Goal: Communication & Community: Answer question/provide support

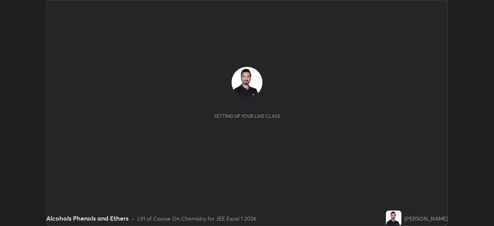
scroll to position [226, 494]
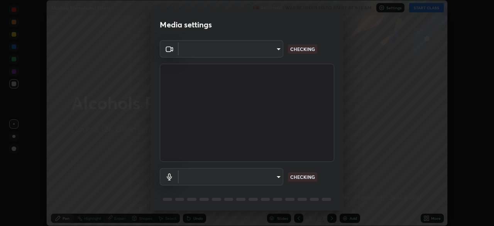
type input "05e465ff83a2709560b00517cc20afcec0d8c6759013130505a18faaf77a7109"
click at [269, 45] on body "Erase all Alcohols Phenols and Ethers Recording WAS SCHEDULED TO START AT 9:15 …" at bounding box center [247, 113] width 494 height 226
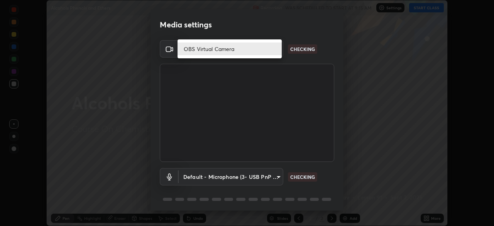
click at [247, 47] on li "OBS Virtual Camera" at bounding box center [230, 48] width 104 height 13
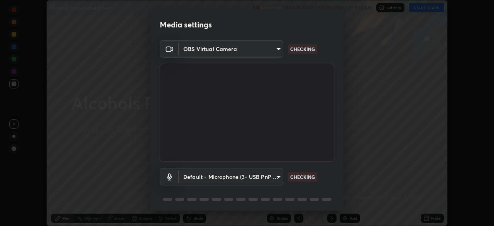
scroll to position [27, 0]
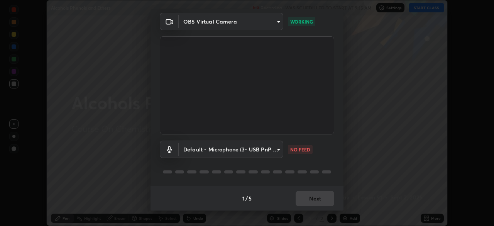
click at [213, 149] on body "Erase all Alcohols Phenols and Ethers Recording WAS SCHEDULED TO START AT 9:15 …" at bounding box center [247, 113] width 494 height 226
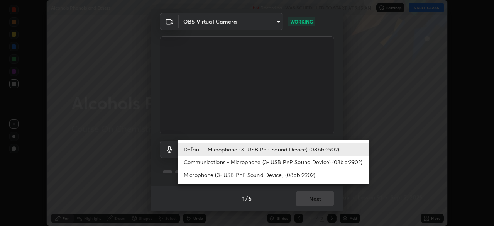
click at [215, 162] on li "Communications - Microphone (3- USB PnP Sound Device) (08bb:2902)" at bounding box center [273, 162] width 191 height 13
type input "communications"
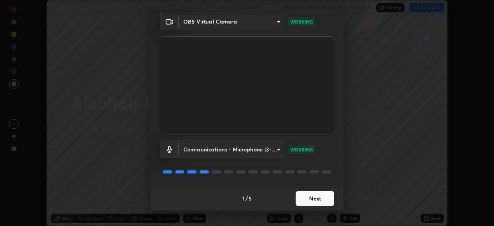
click at [313, 198] on button "Next" at bounding box center [315, 198] width 39 height 15
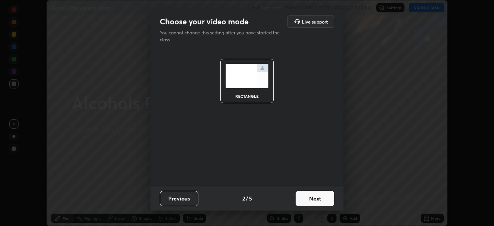
scroll to position [0, 0]
click at [317, 199] on button "Next" at bounding box center [315, 198] width 39 height 15
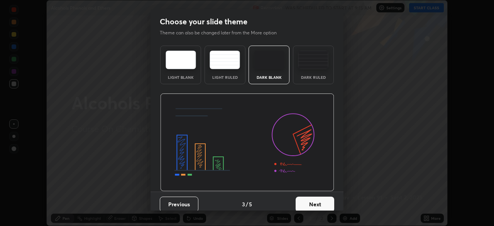
click at [318, 205] on button "Next" at bounding box center [315, 203] width 39 height 15
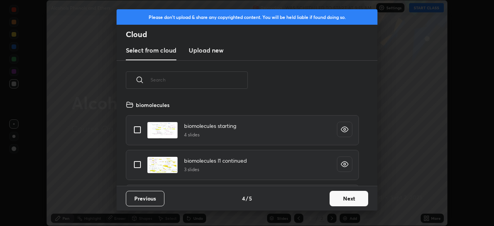
click at [338, 199] on button "Next" at bounding box center [349, 198] width 39 height 15
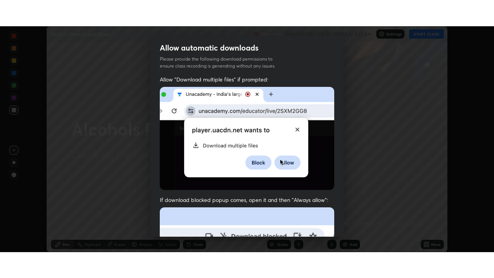
scroll to position [176, 0]
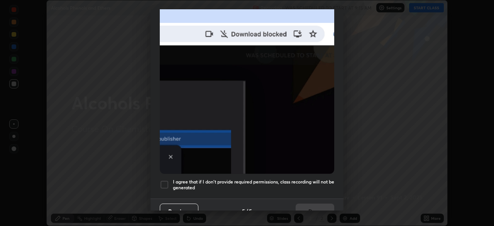
click at [163, 181] on div at bounding box center [164, 184] width 9 height 9
click at [308, 206] on button "Done" at bounding box center [315, 210] width 39 height 15
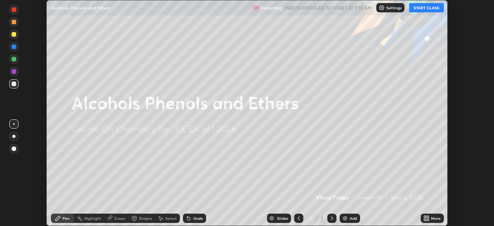
click at [429, 9] on button "START CLASS" at bounding box center [426, 7] width 35 height 9
click at [350, 218] on div "Add" at bounding box center [353, 218] width 7 height 4
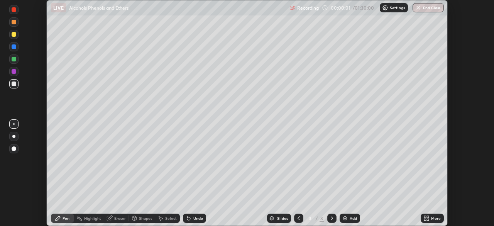
click at [427, 218] on icon at bounding box center [426, 218] width 6 height 6
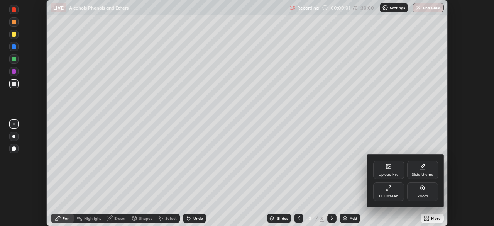
click at [395, 192] on div "Full screen" at bounding box center [388, 191] width 31 height 19
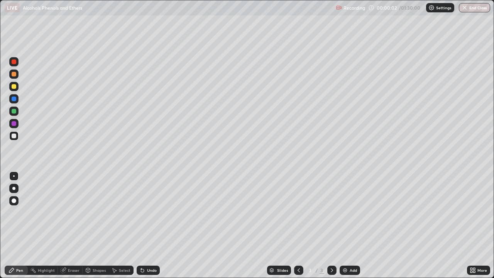
scroll to position [278, 494]
click at [13, 123] on div at bounding box center [14, 123] width 5 height 5
click at [14, 99] on div at bounding box center [14, 98] width 5 height 5
click at [13, 125] on div at bounding box center [14, 123] width 5 height 5
click at [14, 112] on div at bounding box center [14, 111] width 5 height 5
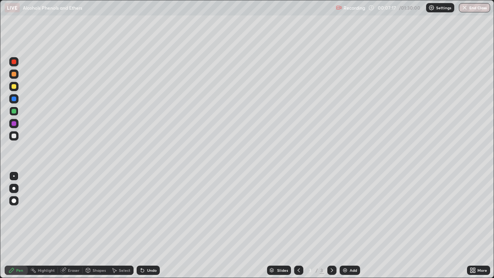
click at [351, 225] on div "Add" at bounding box center [353, 270] width 7 height 4
click at [14, 122] on div at bounding box center [14, 123] width 5 height 5
click at [15, 113] on div at bounding box center [14, 111] width 5 height 5
click at [13, 98] on div at bounding box center [14, 98] width 5 height 5
click at [350, 225] on div "Add" at bounding box center [353, 270] width 7 height 4
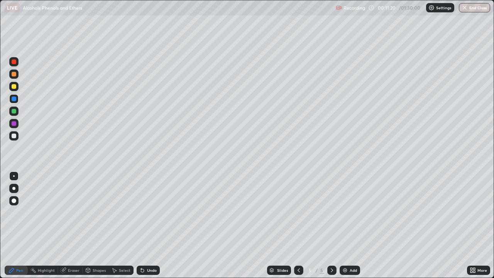
click at [14, 86] on div at bounding box center [14, 86] width 5 height 5
click at [13, 124] on div at bounding box center [14, 123] width 5 height 5
click at [15, 60] on div at bounding box center [14, 61] width 5 height 5
click at [14, 124] on div at bounding box center [14, 123] width 5 height 5
click at [348, 225] on div "Add" at bounding box center [350, 270] width 20 height 9
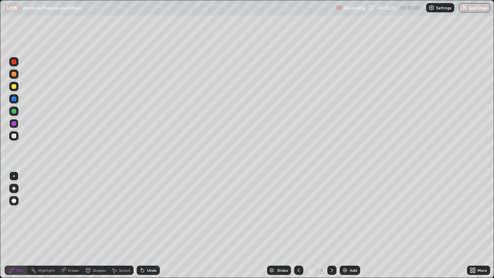
click at [18, 138] on div at bounding box center [13, 135] width 9 height 9
click at [298, 225] on icon at bounding box center [299, 270] width 6 height 6
click at [331, 225] on icon at bounding box center [332, 270] width 2 height 4
click at [13, 124] on div at bounding box center [14, 123] width 5 height 5
click at [14, 123] on div at bounding box center [14, 123] width 5 height 5
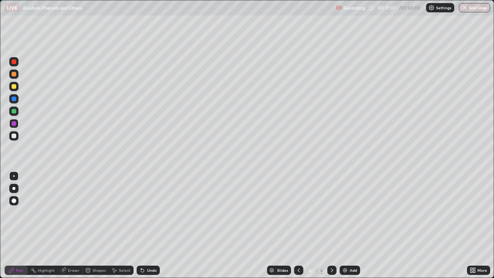
click at [350, 225] on div "Add" at bounding box center [353, 270] width 7 height 4
click at [73, 225] on div "Eraser" at bounding box center [74, 270] width 12 height 4
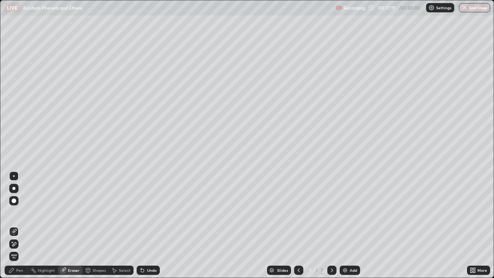
click at [22, 225] on div "Pen" at bounding box center [19, 270] width 7 height 4
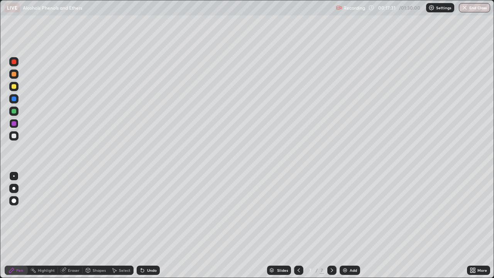
click at [12, 112] on div at bounding box center [14, 111] width 5 height 5
click at [10, 73] on div at bounding box center [13, 73] width 9 height 9
click at [14, 124] on div at bounding box center [14, 123] width 5 height 5
click at [14, 112] on div at bounding box center [14, 111] width 5 height 5
click at [12, 100] on div at bounding box center [14, 98] width 5 height 5
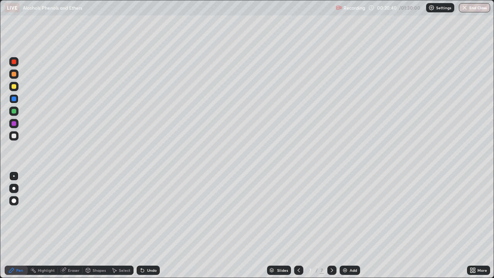
click at [350, 225] on div "Add" at bounding box center [353, 270] width 7 height 4
click at [15, 122] on div at bounding box center [14, 123] width 5 height 5
click at [12, 62] on div at bounding box center [14, 61] width 5 height 5
click at [72, 225] on div "Eraser" at bounding box center [74, 270] width 12 height 4
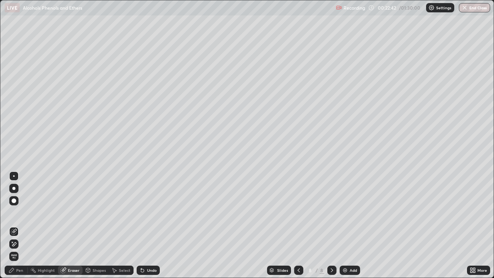
click at [18, 225] on div "Pen" at bounding box center [19, 270] width 7 height 4
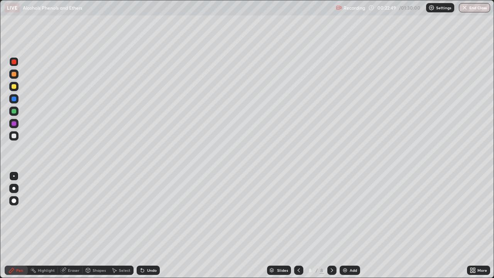
click at [13, 109] on div at bounding box center [14, 111] width 5 height 5
click at [346, 225] on img at bounding box center [345, 270] width 6 height 6
click at [14, 123] on div at bounding box center [14, 123] width 5 height 5
click at [14, 111] on div at bounding box center [14, 111] width 5 height 5
click at [13, 98] on div at bounding box center [14, 98] width 5 height 5
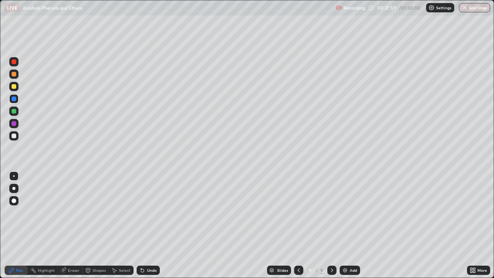
click at [13, 124] on div at bounding box center [14, 123] width 5 height 5
click at [12, 111] on div at bounding box center [14, 111] width 5 height 5
click at [15, 85] on div at bounding box center [14, 86] width 5 height 5
click at [350, 225] on div "Add" at bounding box center [353, 270] width 7 height 4
click at [13, 123] on div at bounding box center [14, 123] width 5 height 5
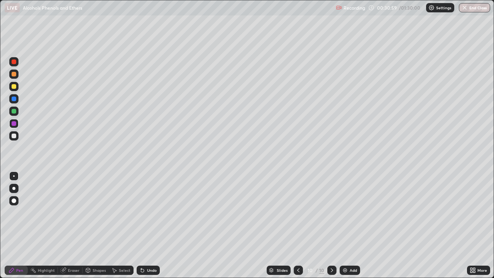
click at [12, 87] on div at bounding box center [14, 86] width 5 height 5
click at [13, 98] on div at bounding box center [14, 98] width 5 height 5
click at [351, 225] on div "Add" at bounding box center [353, 270] width 7 height 4
click at [12, 73] on div at bounding box center [14, 74] width 5 height 5
click at [12, 98] on div at bounding box center [14, 98] width 5 height 5
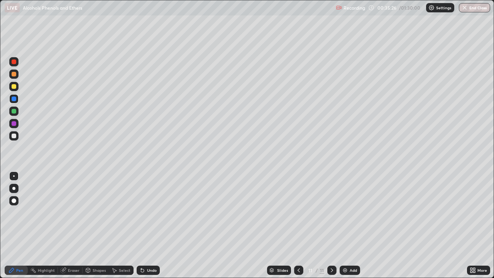
click at [350, 225] on div "Add" at bounding box center [353, 270] width 7 height 4
click at [14, 135] on div at bounding box center [14, 136] width 5 height 5
click at [73, 225] on div "Eraser" at bounding box center [74, 270] width 12 height 4
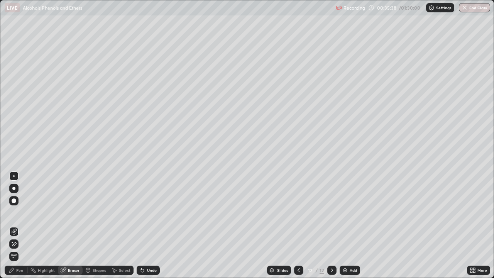
click at [24, 225] on div "Pen" at bounding box center [16, 270] width 23 height 9
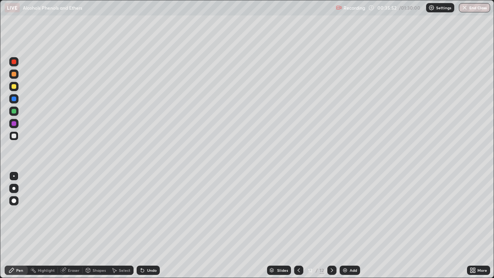
click at [12, 124] on div at bounding box center [14, 123] width 5 height 5
click at [13, 74] on div at bounding box center [14, 74] width 5 height 5
click at [14, 123] on div at bounding box center [14, 123] width 5 height 5
click at [12, 111] on div at bounding box center [14, 111] width 5 height 5
click at [13, 74] on div at bounding box center [14, 74] width 5 height 5
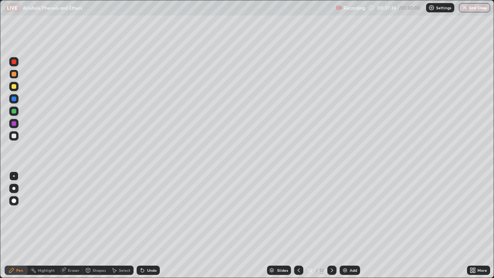
click at [14, 124] on div at bounding box center [14, 123] width 5 height 5
click at [10, 112] on div at bounding box center [13, 111] width 9 height 9
click at [350, 225] on div "Add" at bounding box center [353, 270] width 7 height 4
click at [13, 101] on div at bounding box center [14, 98] width 5 height 5
click at [12, 75] on div at bounding box center [14, 74] width 5 height 5
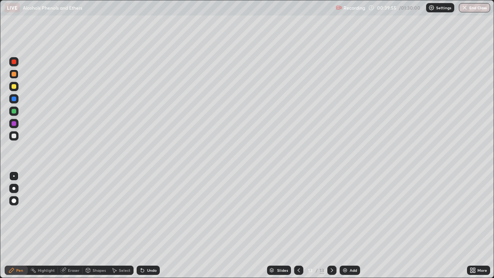
click at [300, 225] on icon at bounding box center [299, 270] width 6 height 6
click at [331, 225] on icon at bounding box center [332, 270] width 2 height 4
click at [14, 112] on div at bounding box center [14, 111] width 5 height 5
click at [12, 125] on div at bounding box center [14, 123] width 5 height 5
click at [350, 225] on div "Add" at bounding box center [353, 270] width 7 height 4
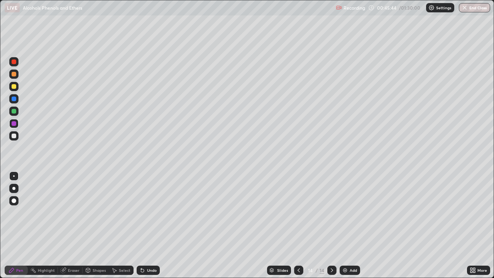
click at [12, 88] on div at bounding box center [14, 86] width 5 height 5
click at [68, 225] on div "Eraser" at bounding box center [74, 270] width 12 height 4
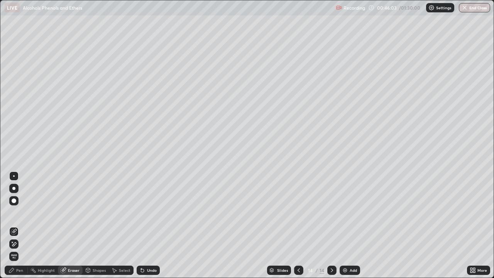
click at [20, 225] on div "Pen" at bounding box center [19, 270] width 7 height 4
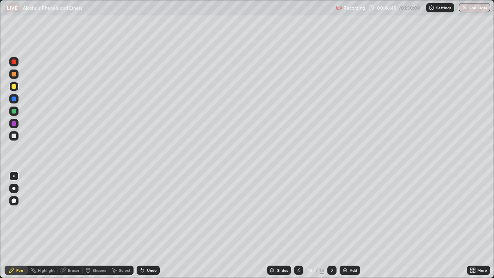
click at [14, 123] on div at bounding box center [14, 123] width 5 height 5
click at [14, 112] on div at bounding box center [14, 111] width 5 height 5
click at [10, 124] on div at bounding box center [13, 123] width 9 height 9
click at [12, 74] on div at bounding box center [14, 74] width 5 height 5
click at [350, 225] on div "Add" at bounding box center [353, 270] width 7 height 4
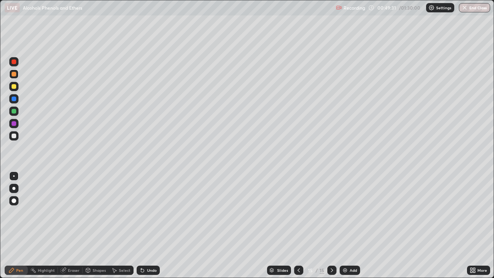
click at [13, 99] on div at bounding box center [14, 98] width 5 height 5
click at [14, 91] on div at bounding box center [13, 86] width 9 height 9
click at [43, 225] on div "Highlight" at bounding box center [43, 270] width 30 height 9
click at [14, 123] on div at bounding box center [14, 123] width 5 height 5
click at [18, 225] on div "Pen" at bounding box center [19, 270] width 7 height 4
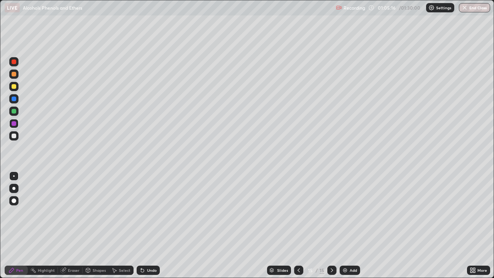
click at [50, 225] on div "Highlight" at bounding box center [46, 270] width 17 height 4
click at [20, 225] on div "Pen" at bounding box center [19, 270] width 7 height 4
click at [12, 110] on div at bounding box center [14, 111] width 5 height 5
click at [352, 225] on div "Add" at bounding box center [350, 270] width 20 height 9
click at [298, 225] on icon at bounding box center [299, 270] width 2 height 4
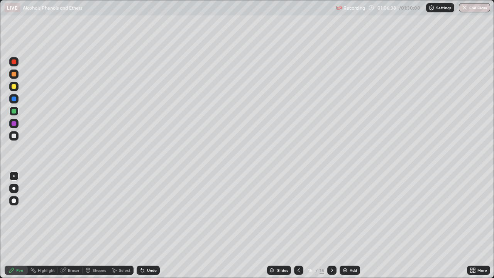
click at [331, 225] on icon at bounding box center [332, 270] width 6 height 6
click at [12, 135] on div at bounding box center [14, 136] width 5 height 5
click at [296, 225] on icon at bounding box center [299, 270] width 6 height 6
click at [298, 225] on icon at bounding box center [299, 270] width 2 height 4
click at [298, 225] on icon at bounding box center [299, 270] width 6 height 6
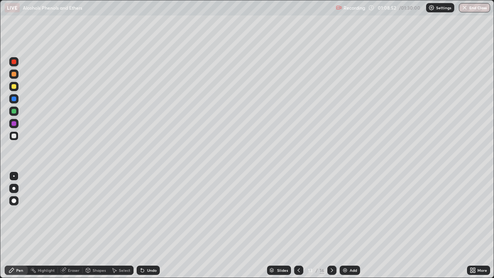
click at [331, 225] on icon at bounding box center [332, 270] width 2 height 4
click at [330, 225] on icon at bounding box center [332, 270] width 6 height 6
click at [13, 124] on div at bounding box center [14, 123] width 5 height 5
click at [10, 113] on div at bounding box center [13, 111] width 9 height 9
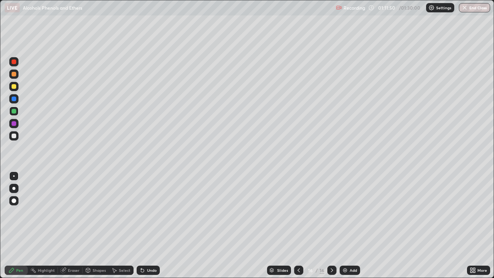
click at [12, 135] on div at bounding box center [14, 136] width 5 height 5
click at [12, 98] on div at bounding box center [14, 98] width 5 height 5
click at [13, 74] on div at bounding box center [14, 74] width 5 height 5
click at [64, 225] on icon at bounding box center [63, 270] width 5 height 5
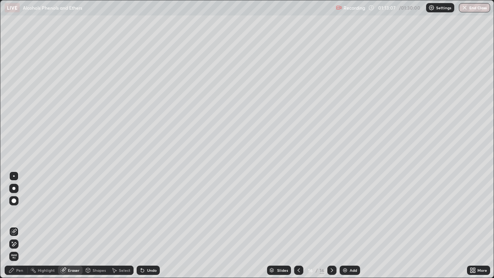
click at [19, 225] on div "Pen" at bounding box center [16, 270] width 23 height 9
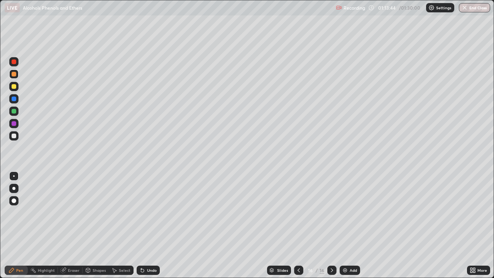
click at [350, 225] on div "Add" at bounding box center [353, 270] width 7 height 4
click at [14, 111] on div at bounding box center [14, 111] width 5 height 5
click at [299, 225] on icon at bounding box center [299, 270] width 6 height 6
click at [331, 225] on icon at bounding box center [332, 270] width 6 height 6
click at [13, 124] on div at bounding box center [14, 123] width 5 height 5
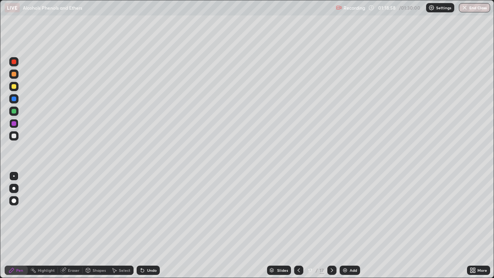
click at [347, 225] on div "Add" at bounding box center [350, 270] width 20 height 9
click at [13, 86] on div at bounding box center [14, 86] width 5 height 5
click at [298, 225] on icon at bounding box center [299, 270] width 6 height 6
click at [12, 63] on div at bounding box center [14, 61] width 5 height 5
click at [331, 225] on icon at bounding box center [332, 270] width 6 height 6
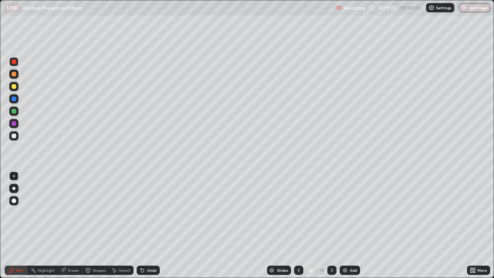
click at [298, 225] on icon at bounding box center [299, 270] width 6 height 6
click at [331, 225] on icon at bounding box center [332, 270] width 6 height 6
click at [298, 225] on icon at bounding box center [299, 270] width 6 height 6
click at [331, 225] on icon at bounding box center [332, 270] width 6 height 6
click at [69, 225] on div "Eraser" at bounding box center [74, 270] width 12 height 4
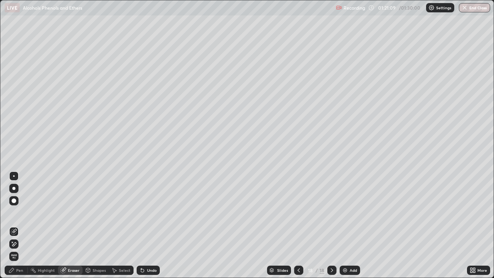
click at [20, 225] on div "Pen" at bounding box center [19, 270] width 7 height 4
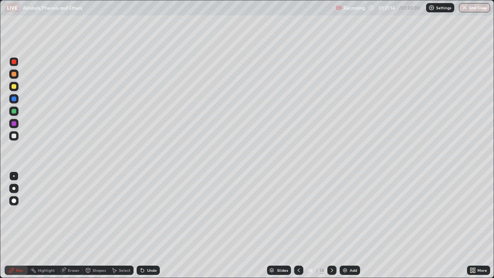
click at [13, 86] on div at bounding box center [14, 86] width 5 height 5
click at [13, 111] on div at bounding box center [14, 111] width 5 height 5
click at [12, 74] on div at bounding box center [14, 74] width 5 height 5
click at [13, 124] on div at bounding box center [14, 123] width 5 height 5
click at [14, 85] on div at bounding box center [14, 86] width 5 height 5
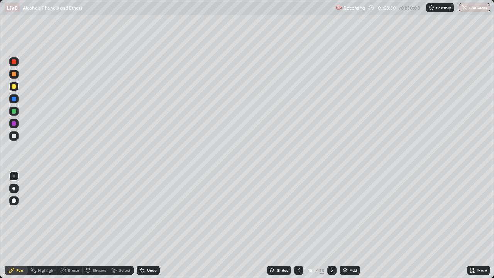
click at [14, 110] on div at bounding box center [14, 111] width 5 height 5
click at [350, 225] on div "Add" at bounding box center [353, 270] width 7 height 4
click at [298, 225] on icon at bounding box center [299, 270] width 2 height 4
click at [331, 225] on icon at bounding box center [332, 270] width 6 height 6
click at [13, 100] on div at bounding box center [14, 98] width 5 height 5
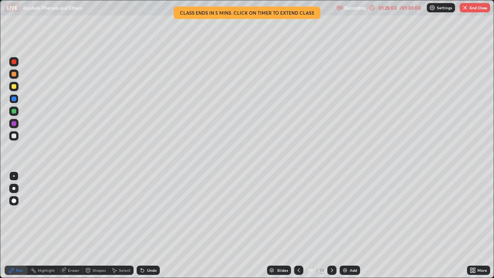
click at [14, 75] on div at bounding box center [14, 74] width 5 height 5
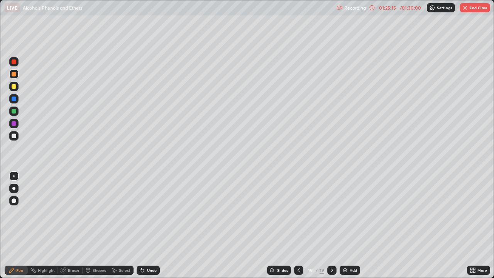
click at [371, 7] on icon at bounding box center [372, 8] width 6 height 6
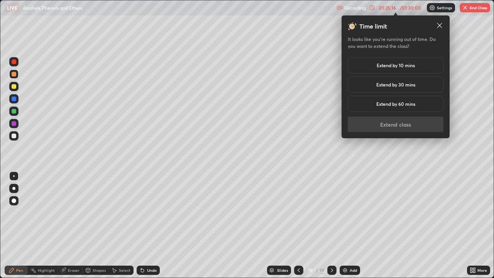
click at [378, 63] on h5 "Extend by 10 mins" at bounding box center [396, 65] width 38 height 7
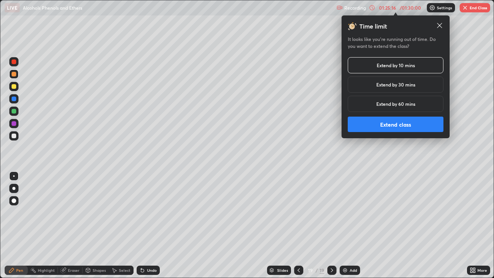
click at [374, 128] on button "Extend class" at bounding box center [396, 124] width 96 height 15
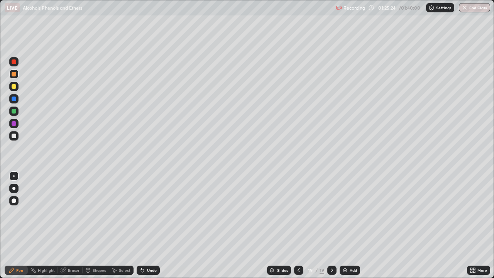
click at [13, 110] on div at bounding box center [14, 111] width 5 height 5
click at [13, 76] on div at bounding box center [14, 74] width 5 height 5
click at [298, 225] on icon at bounding box center [299, 270] width 6 height 6
click at [330, 225] on icon at bounding box center [332, 270] width 6 height 6
click at [298, 225] on icon at bounding box center [299, 270] width 6 height 6
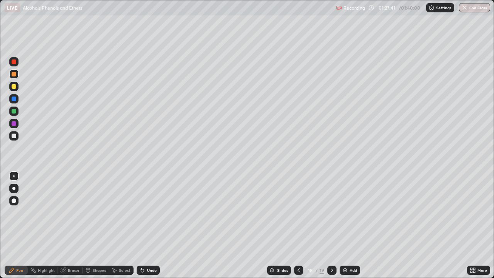
click at [331, 225] on icon at bounding box center [332, 270] width 6 height 6
click at [12, 135] on div at bounding box center [14, 136] width 5 height 5
click at [371, 8] on div "Recording 01:29:30 / 01:40:00 Settings End Class" at bounding box center [413, 7] width 154 height 15
click at [370, 7] on div "Recording 01:29:31 / 01:40:00 Settings End Class" at bounding box center [413, 7] width 154 height 15
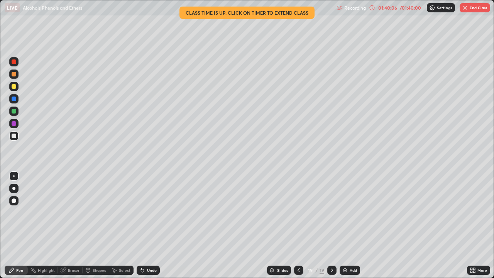
click at [373, 8] on icon at bounding box center [372, 8] width 6 height 6
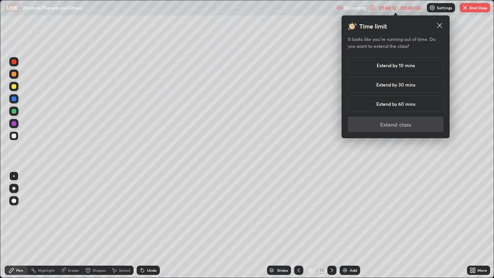
click at [410, 83] on h5 "Extend by 30 mins" at bounding box center [395, 84] width 39 height 7
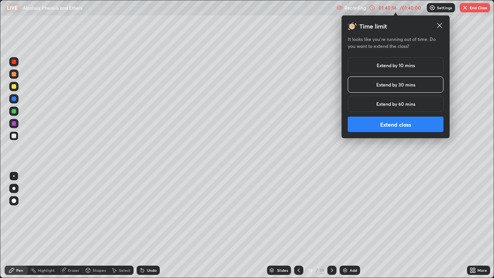
click at [410, 66] on h5 "Extend by 10 mins" at bounding box center [396, 65] width 38 height 7
click at [413, 87] on h5 "Extend by 30 mins" at bounding box center [395, 84] width 39 height 7
click at [407, 125] on button "Extend class" at bounding box center [396, 124] width 96 height 15
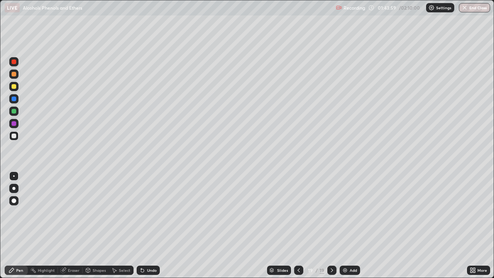
click at [349, 225] on div "Add" at bounding box center [350, 270] width 20 height 9
click at [13, 74] on div at bounding box center [14, 74] width 5 height 5
click at [13, 98] on div at bounding box center [14, 98] width 5 height 5
click at [14, 123] on div at bounding box center [14, 123] width 5 height 5
click at [14, 112] on div at bounding box center [14, 111] width 5 height 5
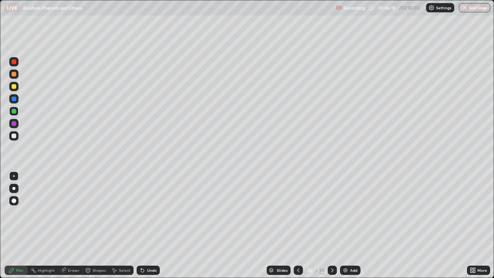
click at [14, 74] on div at bounding box center [14, 74] width 5 height 5
click at [76, 225] on div "Eraser" at bounding box center [74, 270] width 12 height 4
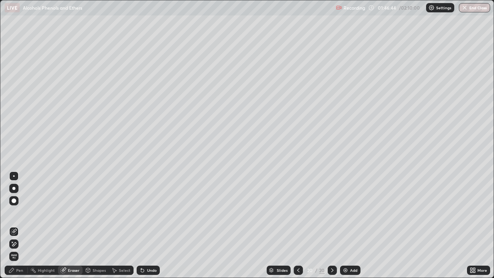
click at [21, 225] on div "Pen" at bounding box center [19, 270] width 7 height 4
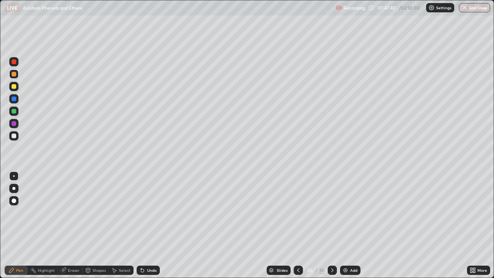
click at [13, 135] on div at bounding box center [14, 136] width 5 height 5
click at [12, 112] on div at bounding box center [14, 111] width 5 height 5
click at [47, 225] on div "Highlight" at bounding box center [46, 270] width 17 height 4
click at [350, 225] on div "Add" at bounding box center [353, 270] width 7 height 4
click at [17, 225] on div "Pen" at bounding box center [19, 270] width 7 height 4
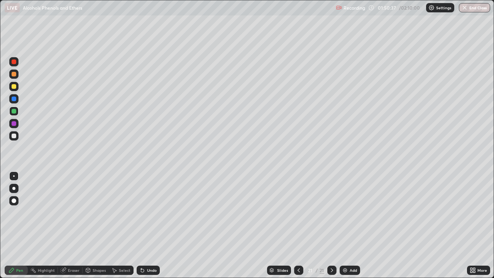
click at [10, 123] on div at bounding box center [13, 123] width 9 height 9
click at [13, 85] on div at bounding box center [14, 86] width 5 height 5
click at [14, 123] on div at bounding box center [14, 123] width 5 height 5
click at [73, 225] on div "Eraser" at bounding box center [74, 270] width 12 height 4
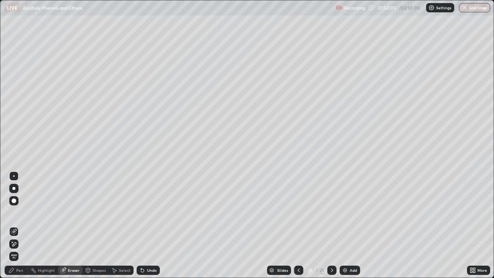
click at [23, 225] on div "Pen" at bounding box center [16, 270] width 23 height 9
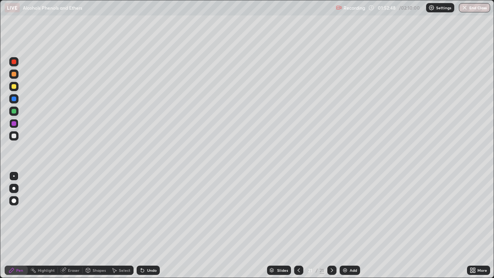
click at [12, 74] on div at bounding box center [14, 74] width 5 height 5
click at [298, 225] on icon at bounding box center [299, 270] width 6 height 6
click at [331, 225] on icon at bounding box center [332, 270] width 6 height 6
click at [14, 62] on div at bounding box center [14, 61] width 5 height 5
click at [352, 225] on div "Add" at bounding box center [353, 270] width 7 height 4
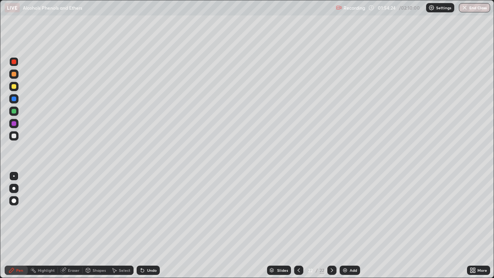
click at [12, 112] on div at bounding box center [14, 111] width 5 height 5
click at [298, 225] on icon at bounding box center [299, 270] width 6 height 6
click at [300, 225] on icon at bounding box center [299, 270] width 6 height 6
click at [15, 61] on div at bounding box center [14, 61] width 5 height 5
click at [331, 225] on icon at bounding box center [332, 270] width 6 height 6
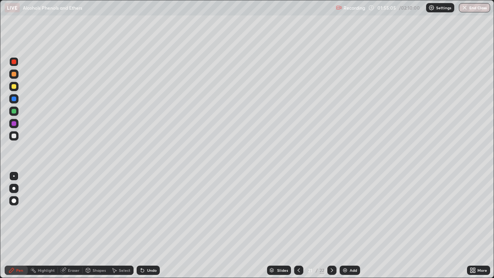
click at [332, 225] on icon at bounding box center [332, 270] width 6 height 6
click at [14, 110] on div at bounding box center [14, 111] width 5 height 5
click at [13, 100] on div at bounding box center [14, 98] width 5 height 5
click at [13, 75] on div at bounding box center [14, 74] width 5 height 5
click at [348, 225] on div "Add" at bounding box center [350, 270] width 20 height 9
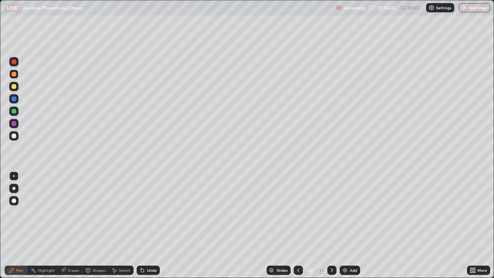
click at [14, 113] on div at bounding box center [14, 111] width 5 height 5
click at [13, 87] on div at bounding box center [14, 86] width 5 height 5
click at [349, 225] on div "Add" at bounding box center [350, 270] width 20 height 9
click at [297, 225] on icon at bounding box center [298, 270] width 2 height 4
click at [298, 225] on icon at bounding box center [298, 270] width 6 height 6
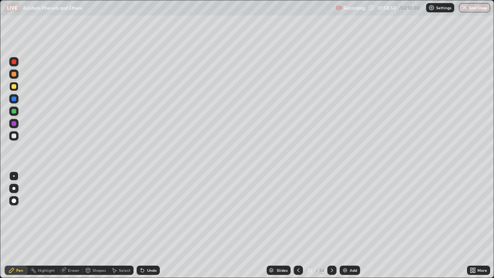
click at [297, 225] on icon at bounding box center [298, 270] width 2 height 4
click at [298, 225] on icon at bounding box center [298, 270] width 6 height 6
click at [332, 225] on icon at bounding box center [332, 270] width 6 height 6
click at [333, 225] on icon at bounding box center [332, 270] width 6 height 6
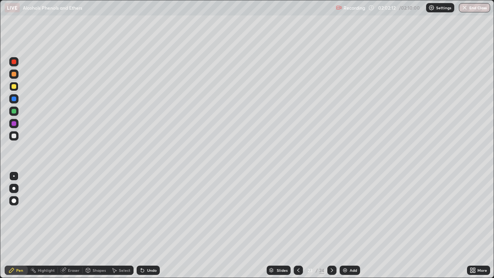
click at [298, 225] on icon at bounding box center [298, 270] width 6 height 6
click at [331, 225] on icon at bounding box center [332, 270] width 6 height 6
click at [12, 112] on div at bounding box center [14, 111] width 5 height 5
click at [12, 134] on div at bounding box center [14, 136] width 5 height 5
click at [68, 225] on div "Eraser" at bounding box center [74, 270] width 12 height 4
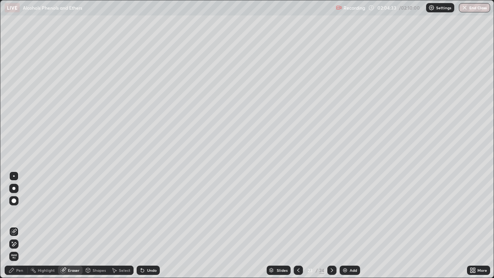
click at [17, 225] on div "Pen" at bounding box center [19, 270] width 7 height 4
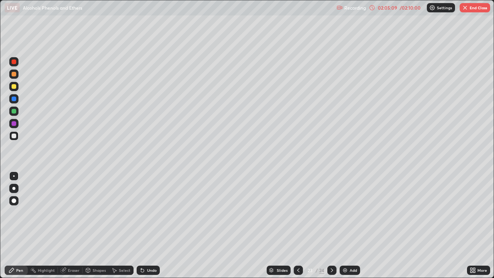
click at [376, 9] on div "02:05:09 / 02:10:00" at bounding box center [395, 8] width 53 height 6
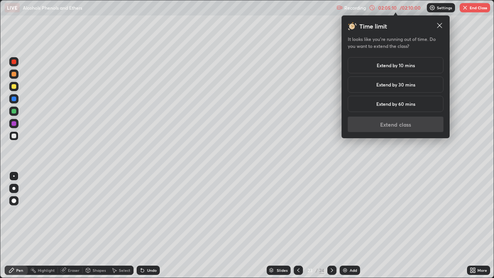
click at [369, 63] on div "Extend by 10 mins" at bounding box center [396, 65] width 96 height 16
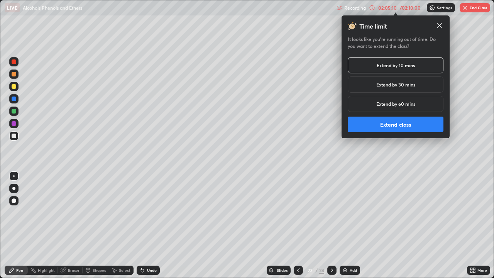
click at [368, 122] on button "Extend class" at bounding box center [396, 124] width 96 height 15
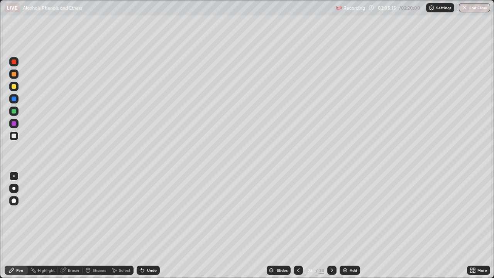
click at [331, 225] on icon at bounding box center [332, 270] width 6 height 6
click at [14, 125] on div at bounding box center [14, 123] width 5 height 5
click at [13, 100] on div at bounding box center [14, 98] width 5 height 5
click at [14, 63] on div at bounding box center [14, 61] width 5 height 5
click at [478, 9] on button "End Class" at bounding box center [474, 7] width 31 height 9
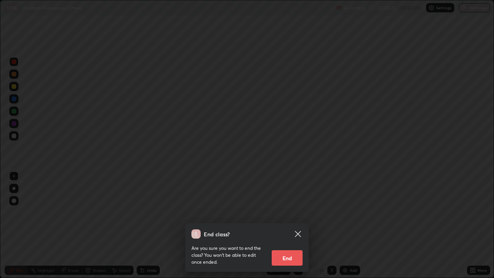
click at [292, 225] on button "End" at bounding box center [287, 257] width 31 height 15
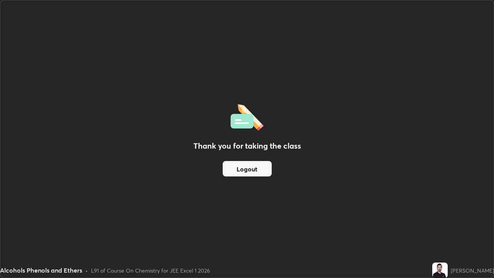
click at [262, 172] on button "Logout" at bounding box center [247, 168] width 49 height 15
